Goal: Information Seeking & Learning: Find specific fact

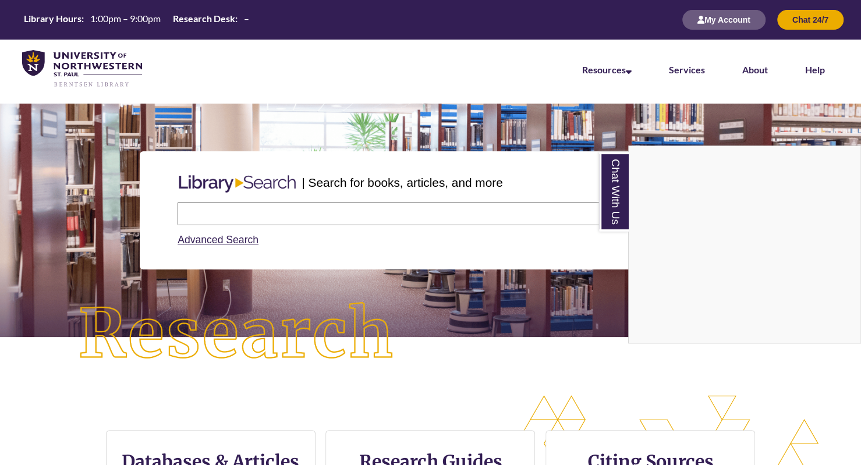
click at [283, 201] on div "Chat With Us" at bounding box center [430, 232] width 861 height 465
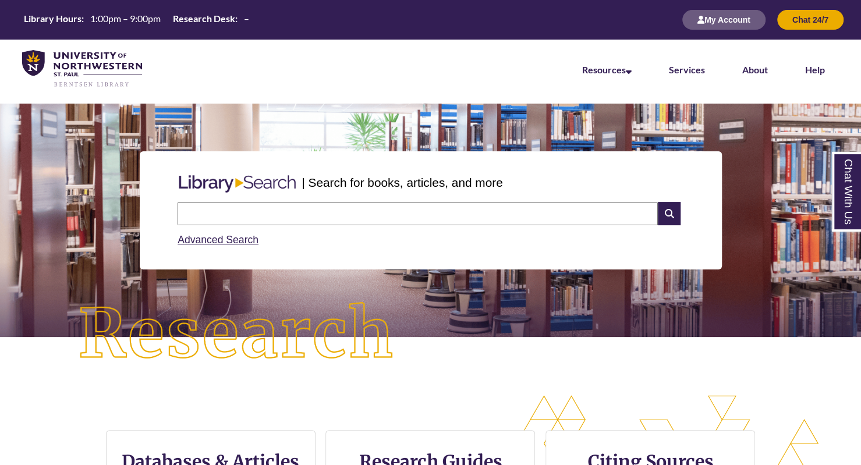
click at [278, 210] on input "text" at bounding box center [418, 213] width 480 height 23
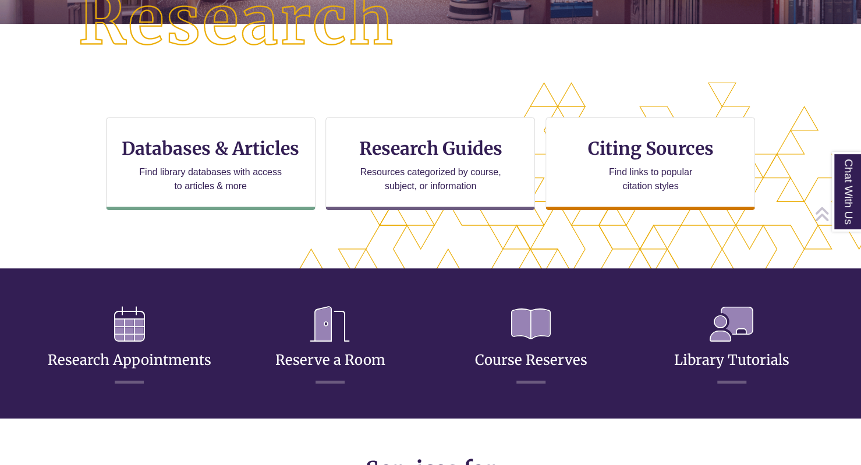
scroll to position [314, 0]
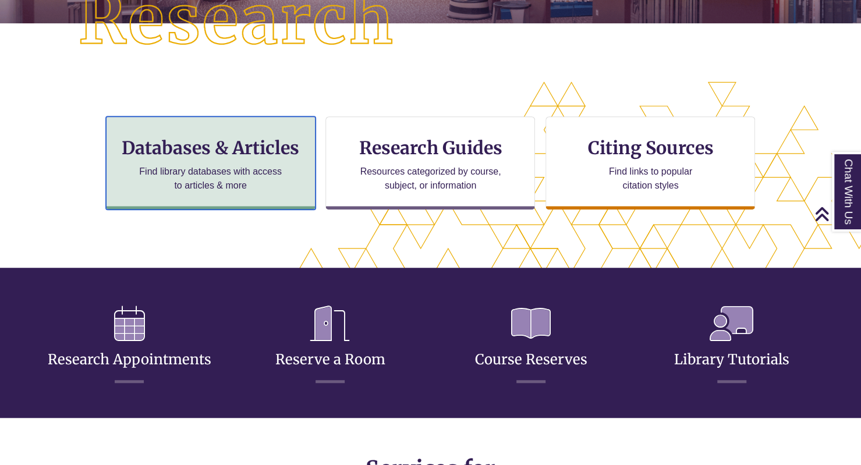
click at [246, 158] on div "Databases & Articles Find library databases with access to articles & more" at bounding box center [211, 162] width 210 height 93
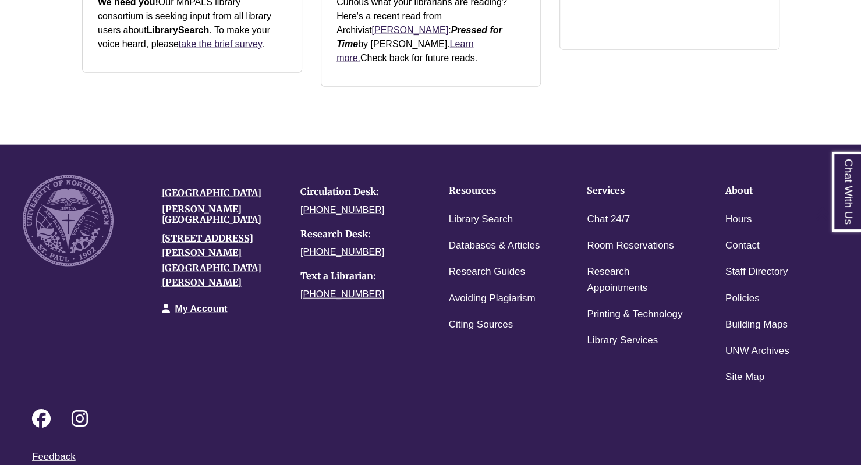
scroll to position [1575, 0]
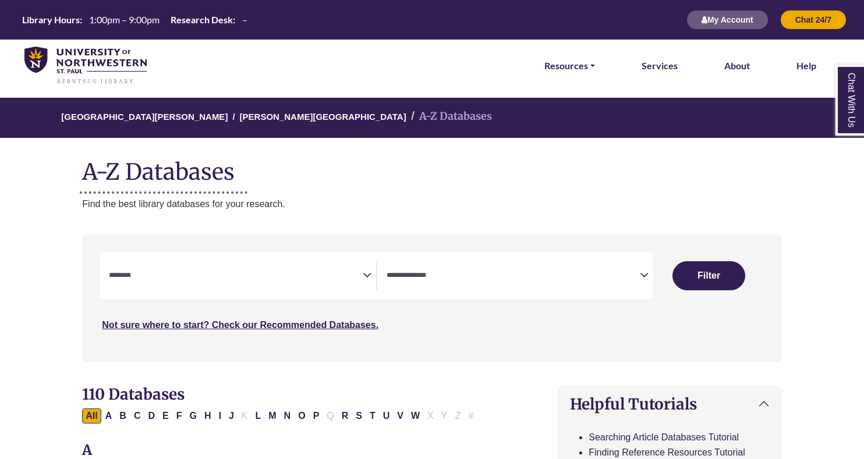
select select "Database Subject Filter"
select select "Database Types Filter"
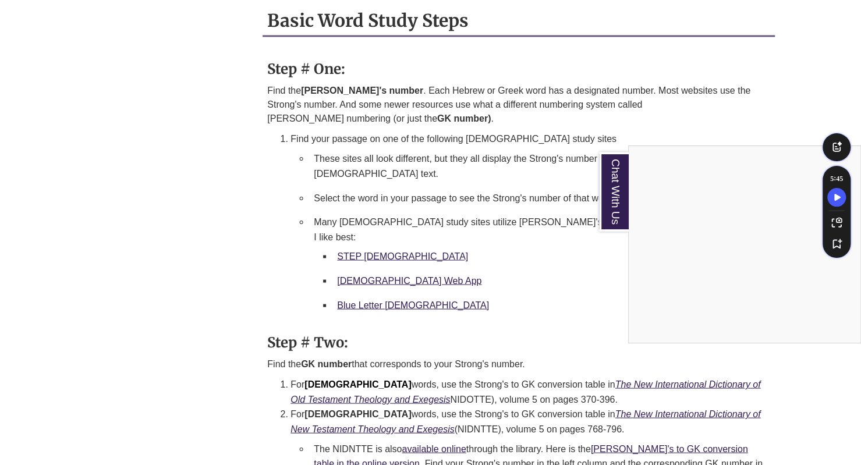
scroll to position [1130, 0]
drag, startPoint x: 362, startPoint y: 213, endPoint x: 273, endPoint y: 257, distance: 99.5
click at [273, 257] on div "Chat With Us" at bounding box center [430, 232] width 861 height 465
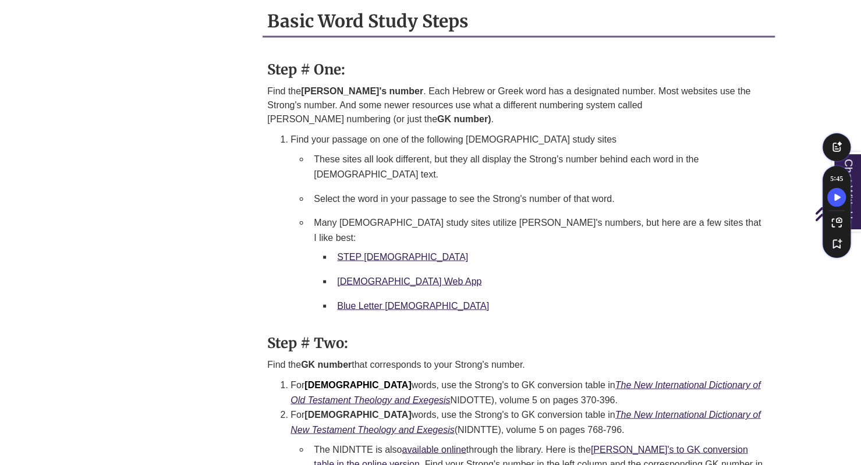
drag, startPoint x: 360, startPoint y: 211, endPoint x: 296, endPoint y: 224, distance: 65.3
click at [296, 224] on ul "These sites all look different, but they all display the Strong's number behind…" at bounding box center [531, 234] width 480 height 175
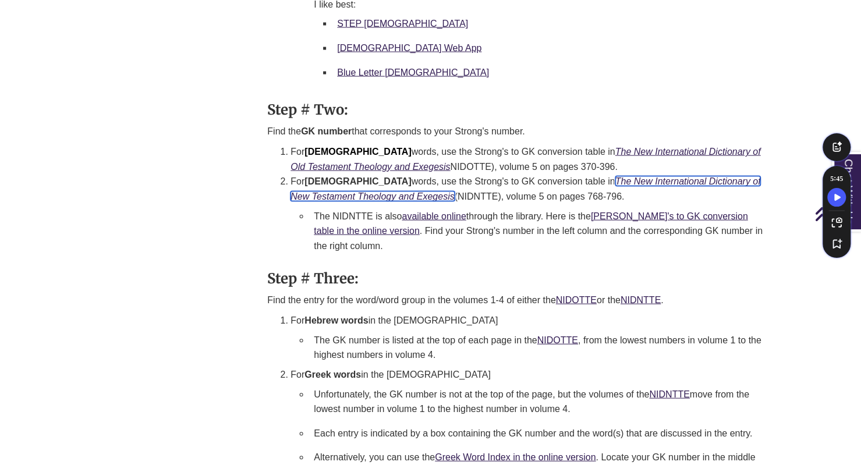
scroll to position [1362, 0]
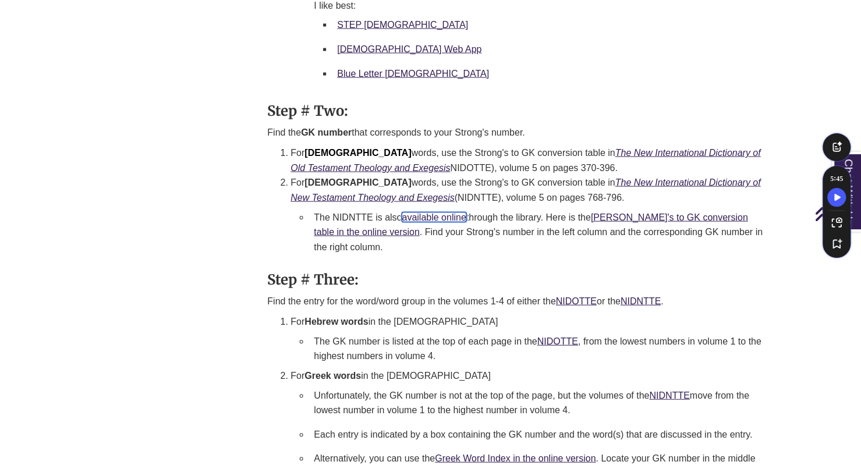
click at [451, 213] on link "available online" at bounding box center [434, 218] width 64 height 10
drag, startPoint x: 373, startPoint y: 149, endPoint x: 338, endPoint y: 151, distance: 35.0
click at [338, 206] on li "The NIDNTTE is also available online through the library. Here is the Strong's …" at bounding box center [539, 233] width 461 height 54
click at [333, 206] on li "The NIDNTTE is also available online through the library. Here is the Strong's …" at bounding box center [539, 233] width 461 height 54
drag, startPoint x: 333, startPoint y: 149, endPoint x: 373, endPoint y: 147, distance: 39.6
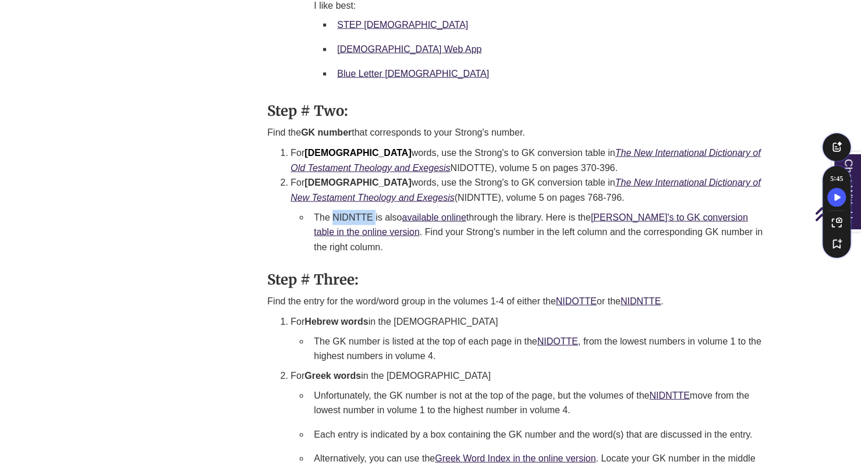
click at [373, 206] on li "The NIDNTTE is also available online through the library. Here is the Strong's …" at bounding box center [539, 233] width 461 height 54
copy li "NIDNTTE"
